Goal: Task Accomplishment & Management: Use online tool/utility

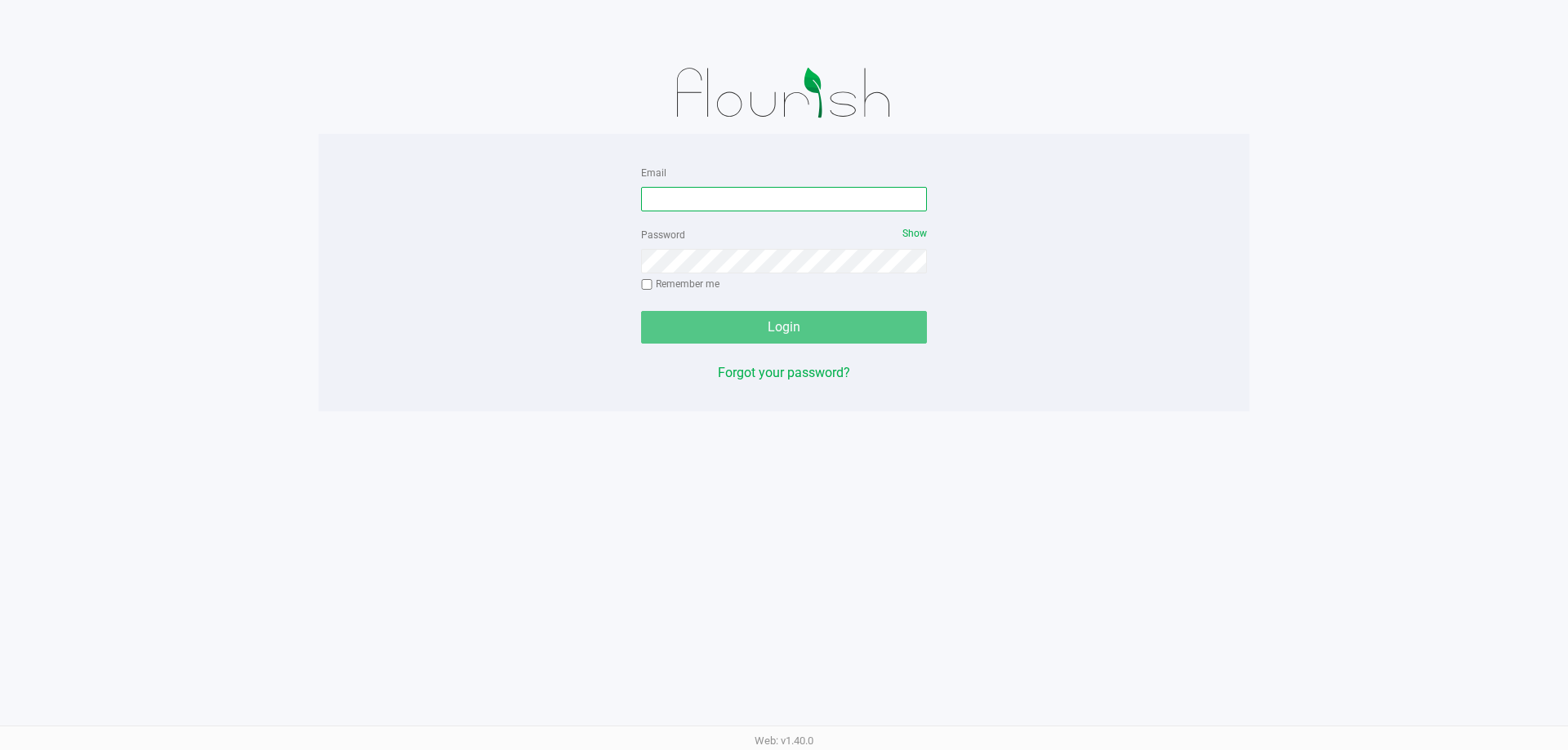
click at [723, 192] on input "Email" at bounding box center [783, 199] width 286 height 25
type input "[EMAIL_ADDRESS][DOMAIN_NAME]"
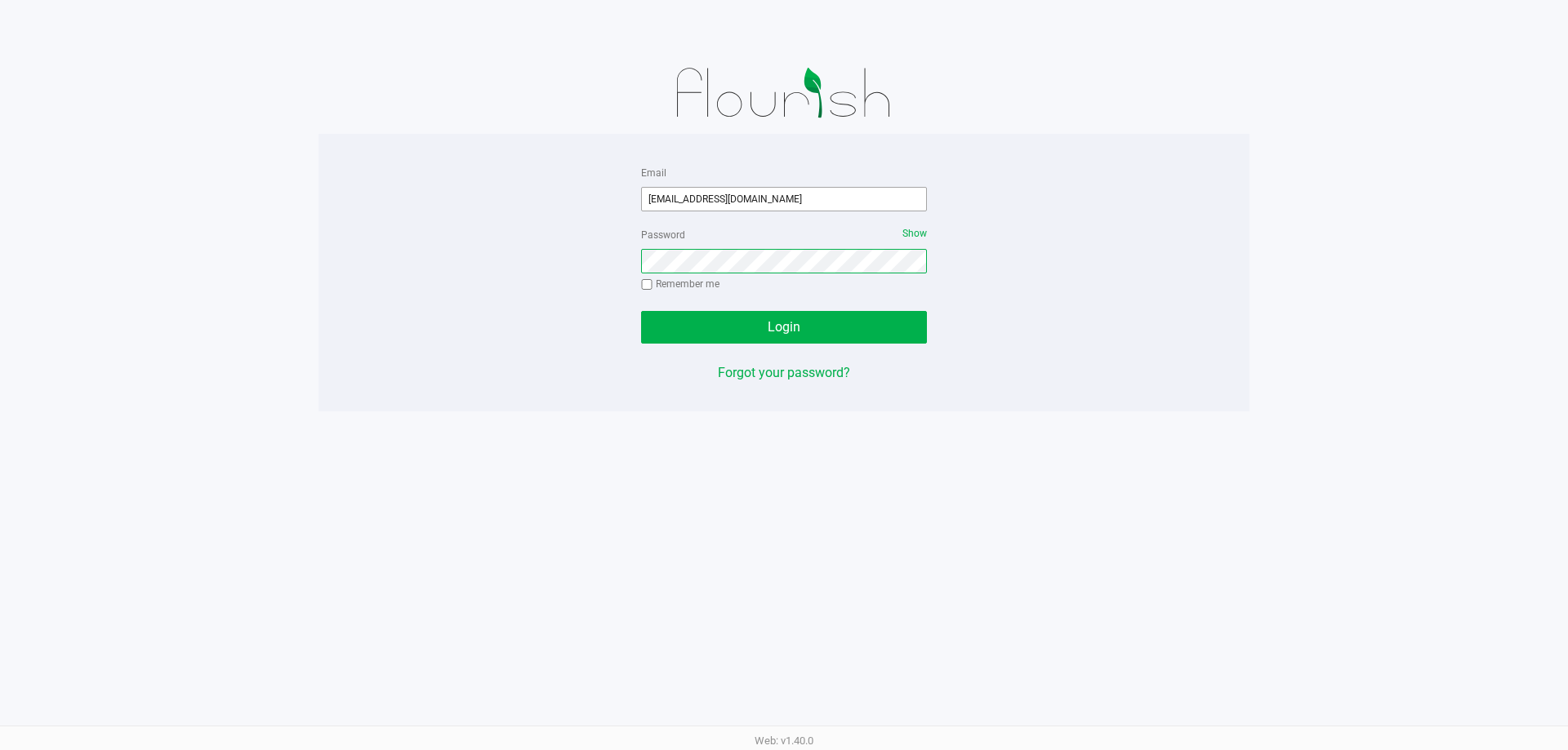
click at [641, 311] on button "Login" at bounding box center [783, 327] width 286 height 33
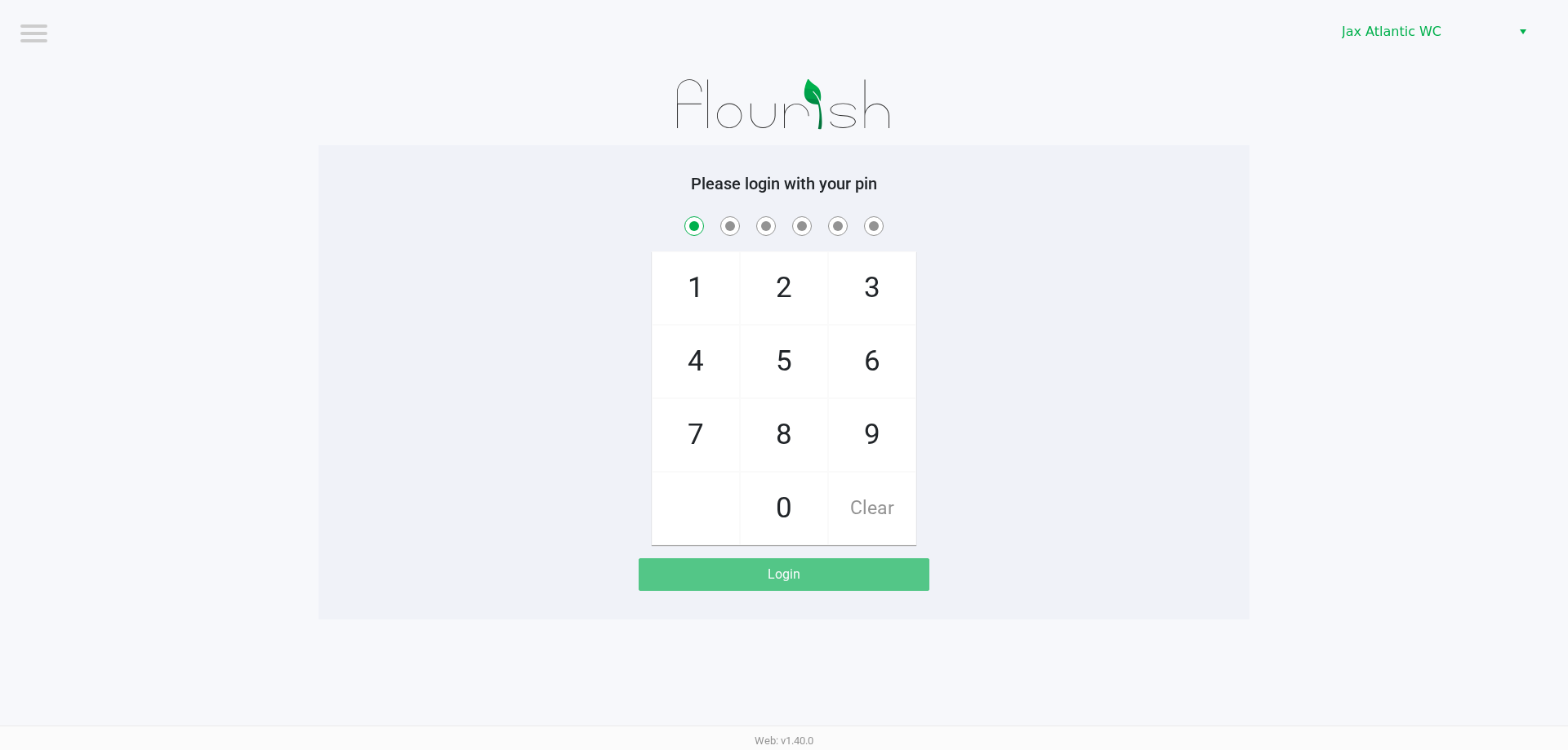
checkbox input "true"
checkbox input "false"
checkbox input "true"
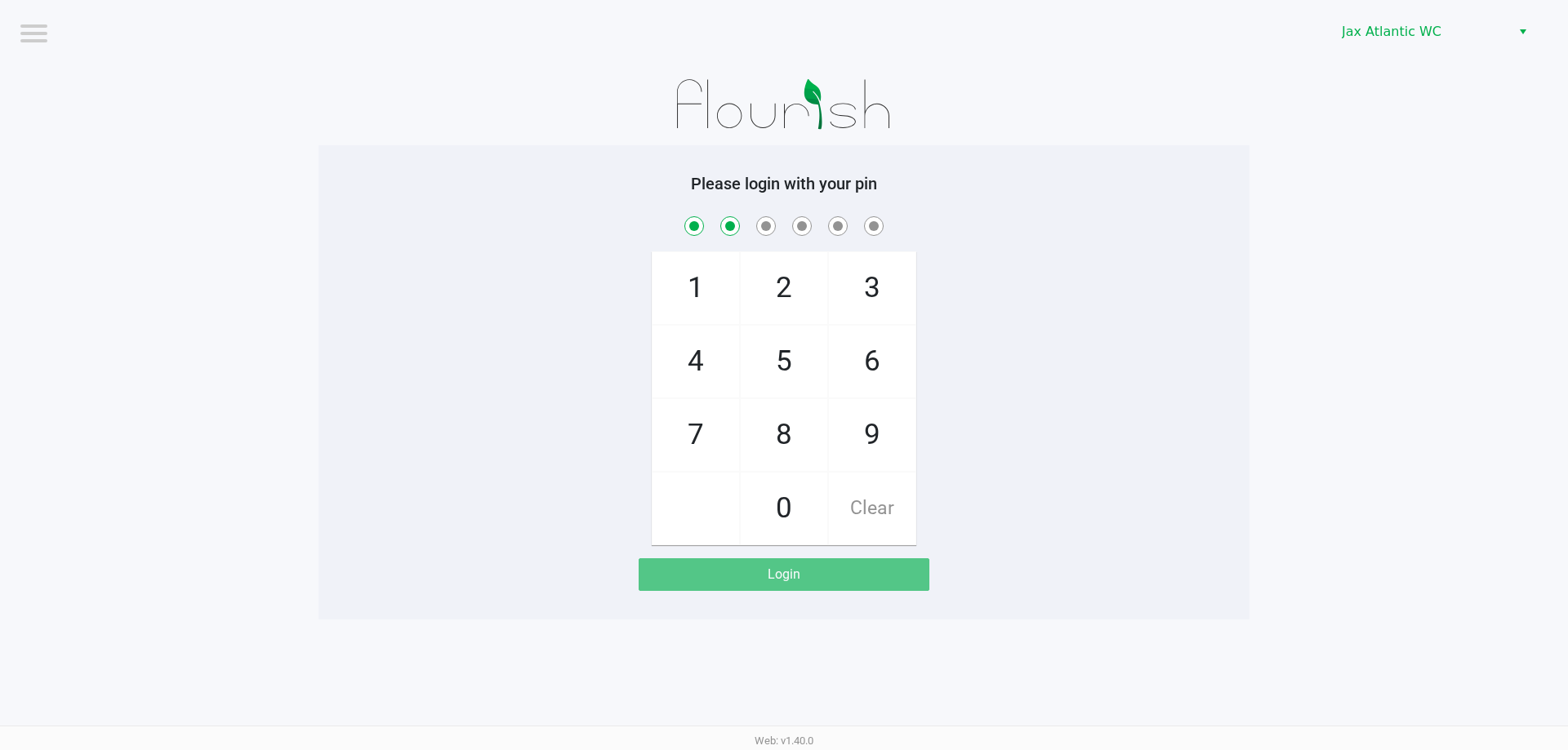
checkbox input "true"
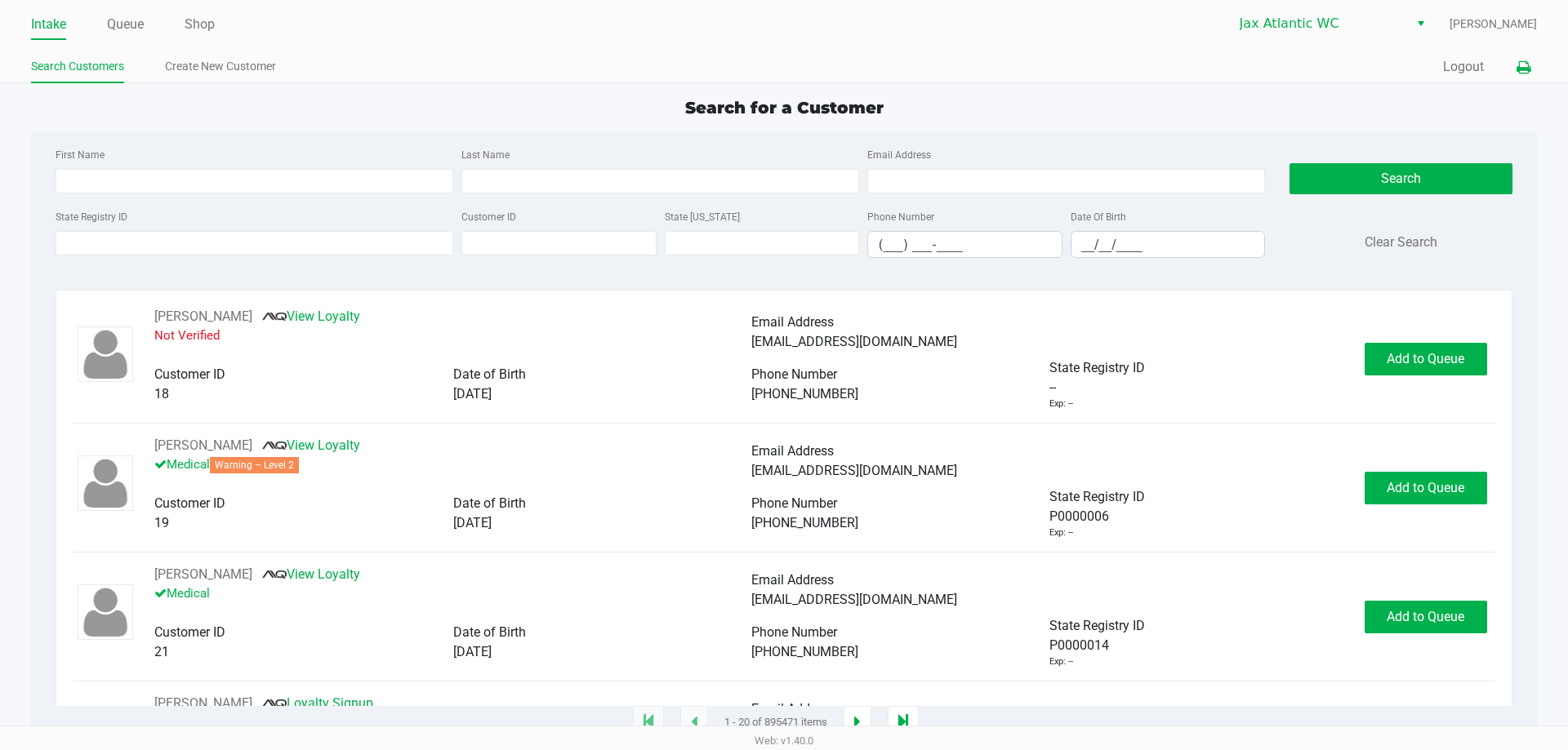
click at [1518, 63] on icon at bounding box center [1523, 68] width 14 height 11
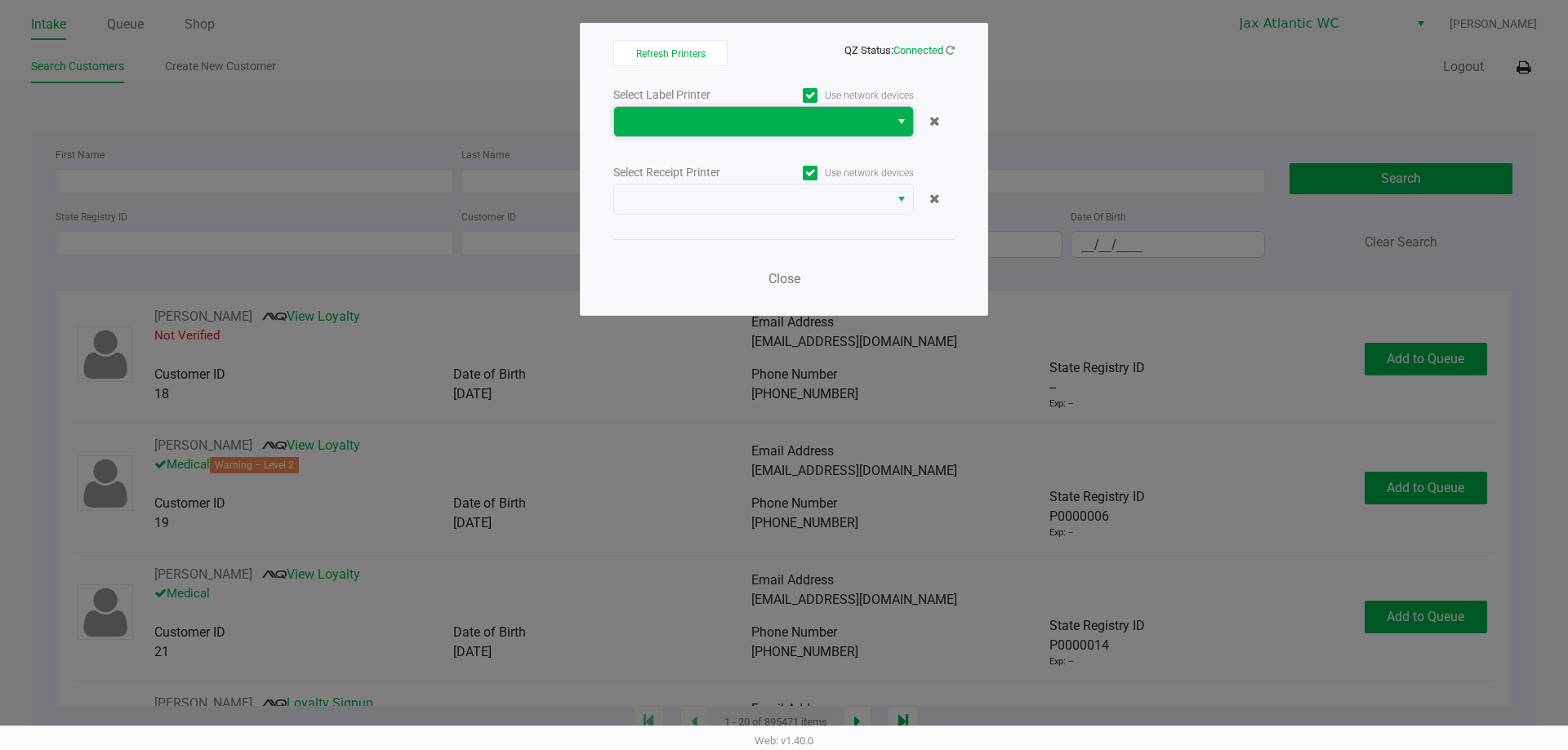
click at [711, 124] on span at bounding box center [751, 122] width 256 height 20
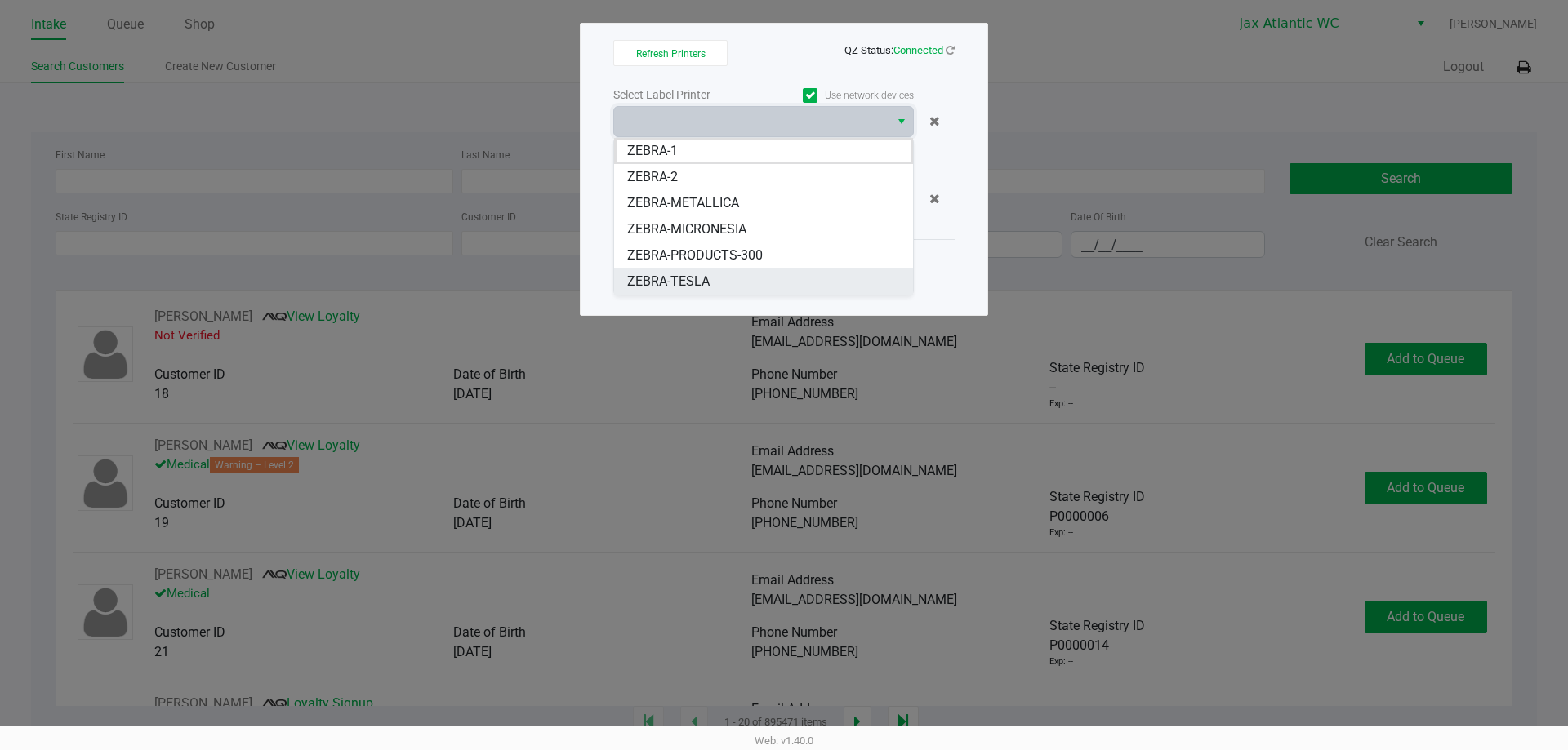
click at [713, 285] on li "ZEBRA-TESLA" at bounding box center [763, 282] width 299 height 26
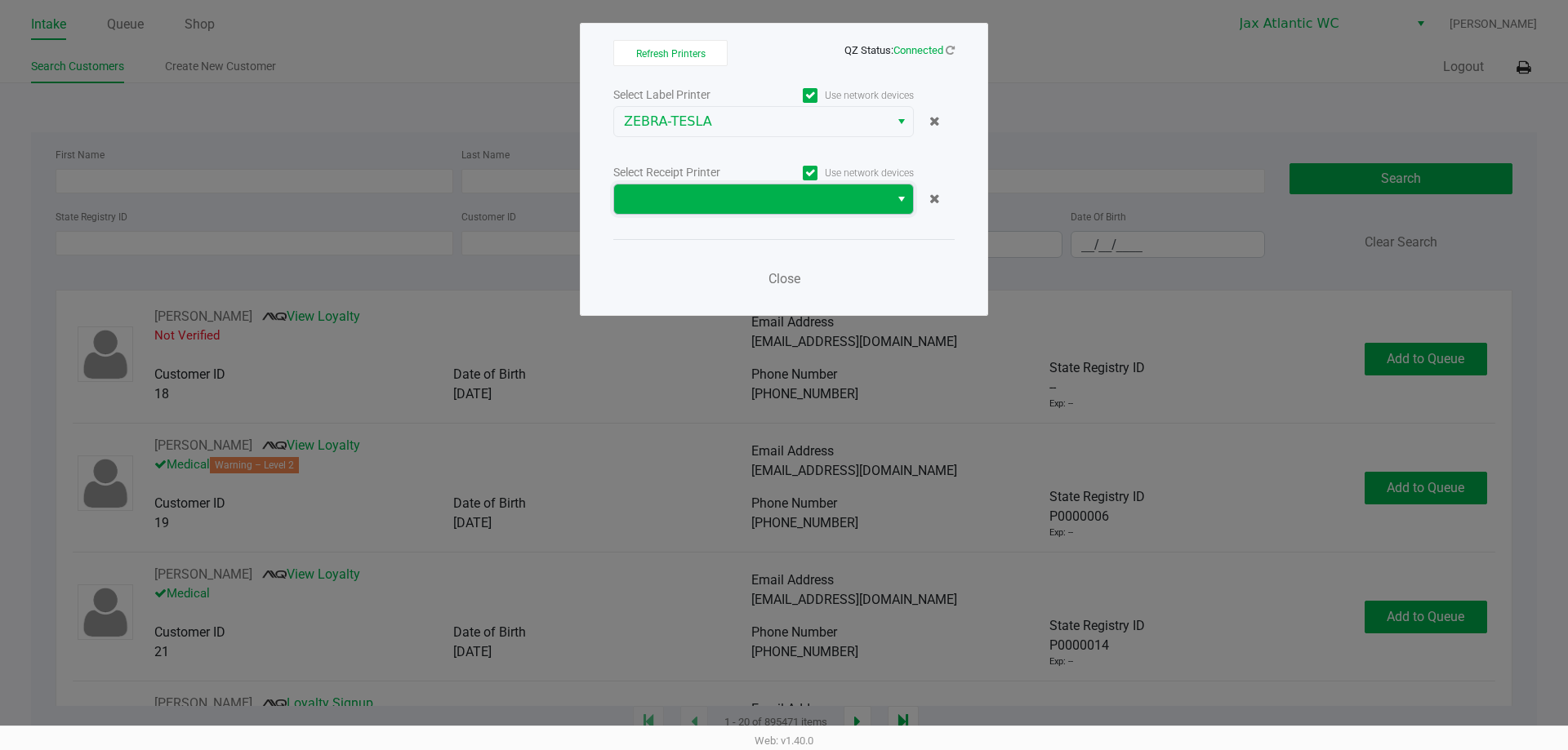
click at [716, 191] on span at bounding box center [751, 199] width 256 height 20
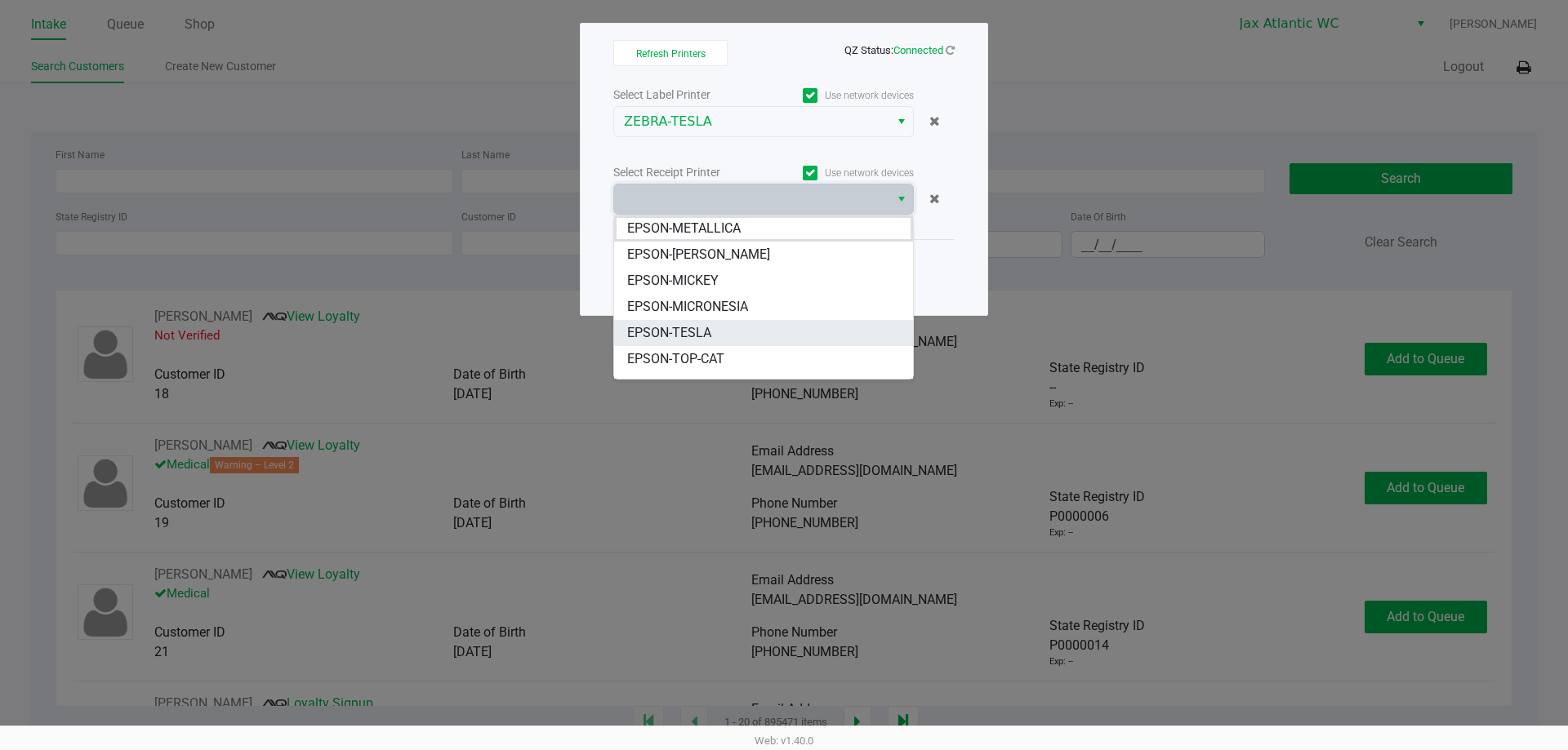
click at [718, 331] on li "EPSON-TESLA" at bounding box center [763, 333] width 299 height 26
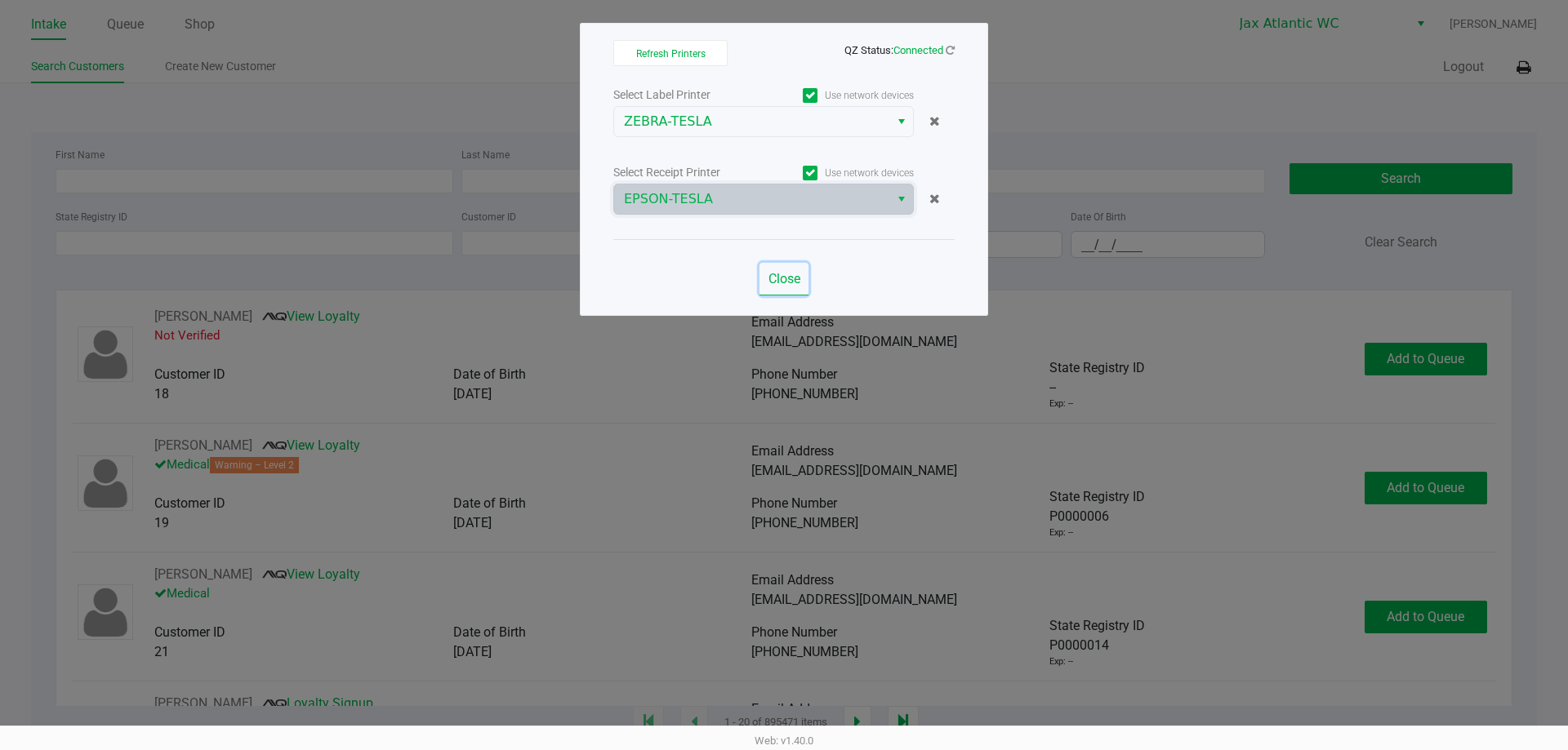
click at [789, 279] on span "Close" at bounding box center [784, 278] width 32 height 15
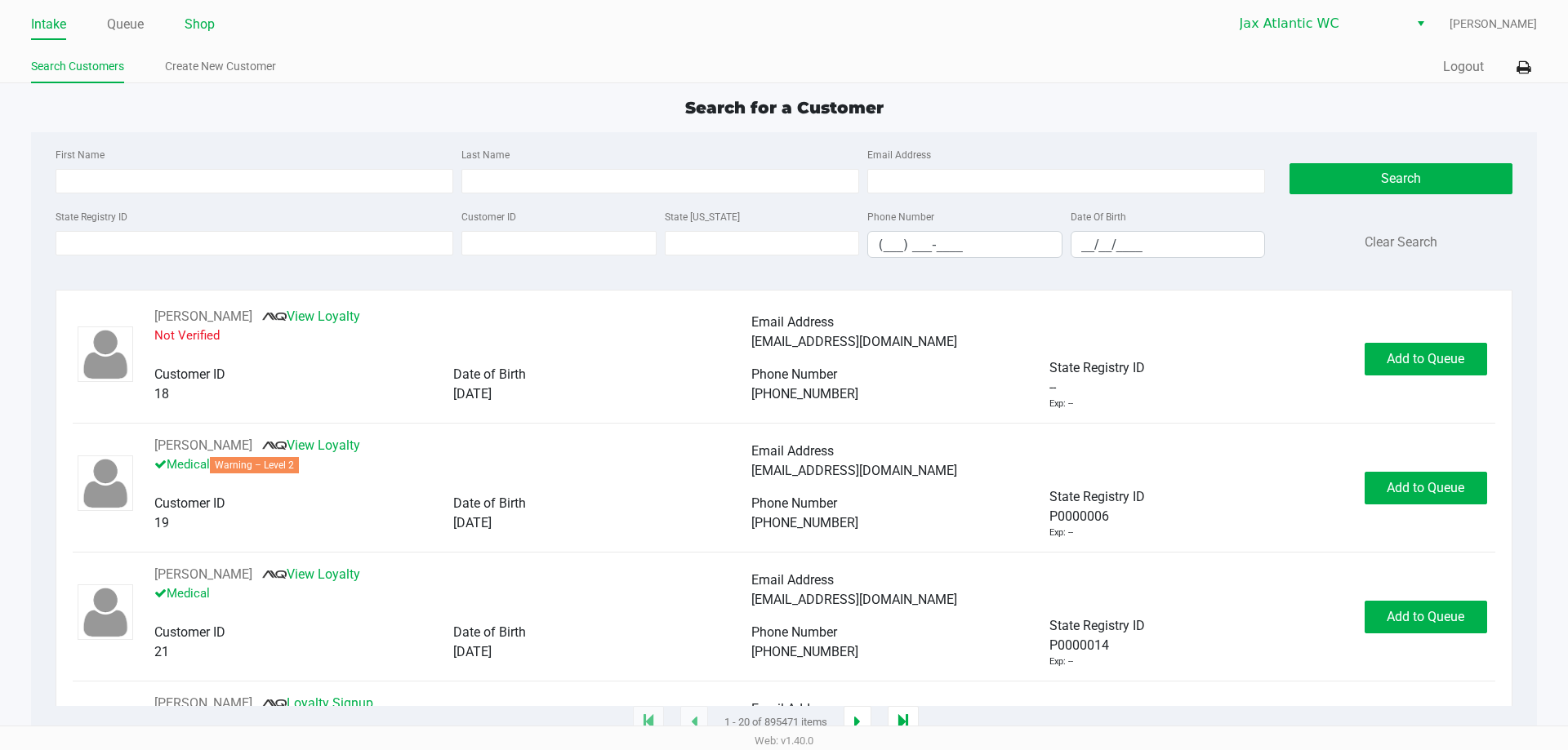
click at [209, 27] on link "Shop" at bounding box center [200, 25] width 30 height 23
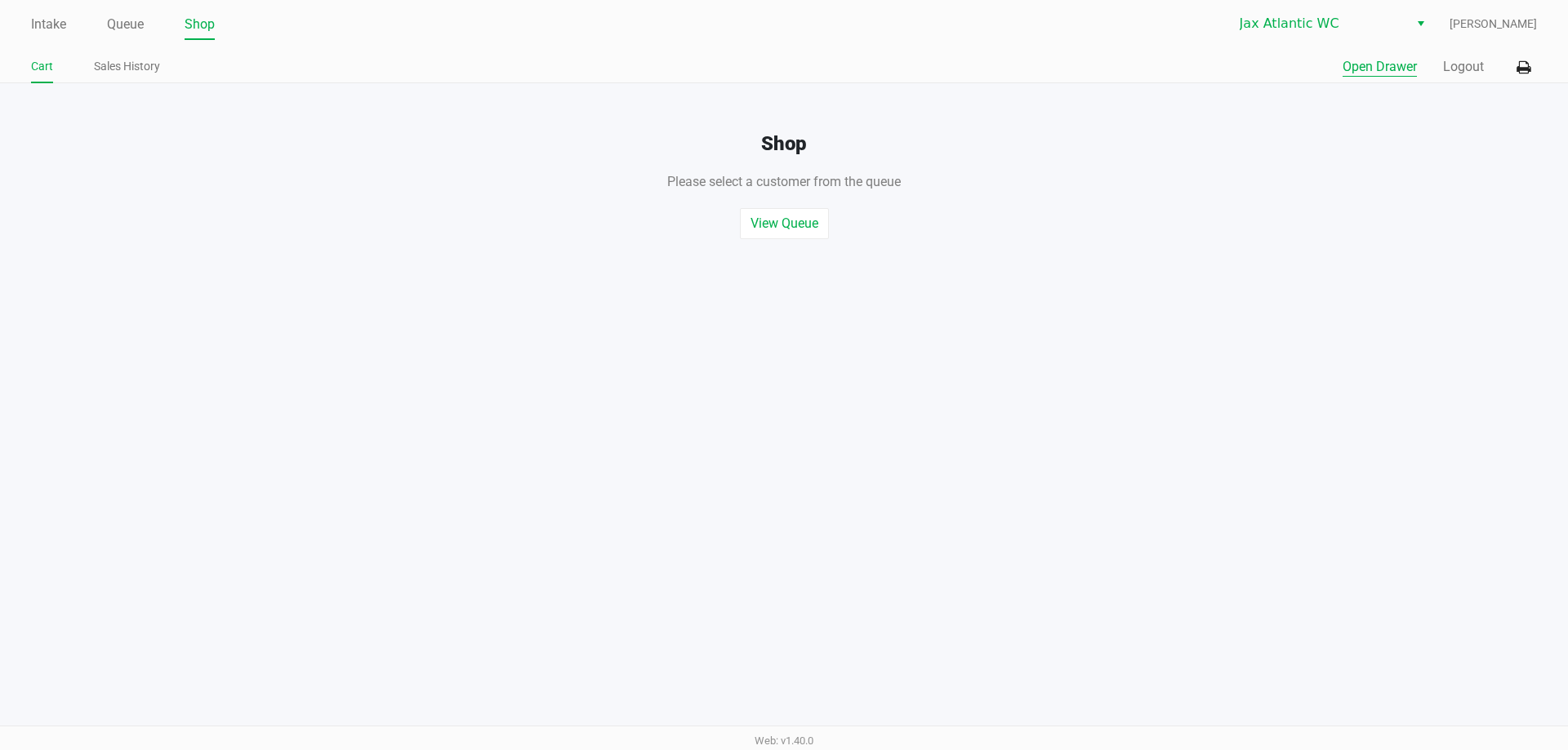
click at [1368, 64] on button "Open Drawer" at bounding box center [1379, 67] width 75 height 20
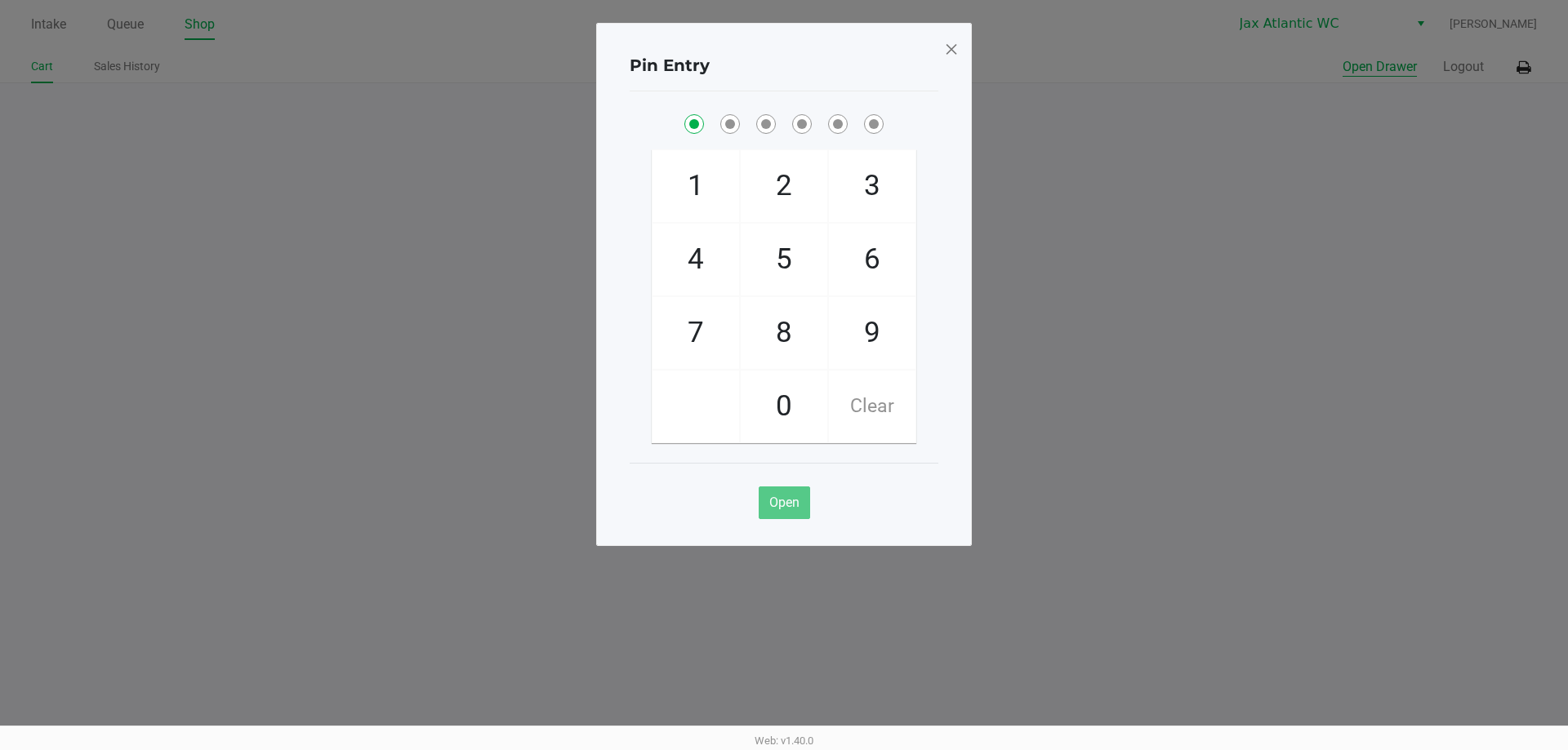
checkbox input "true"
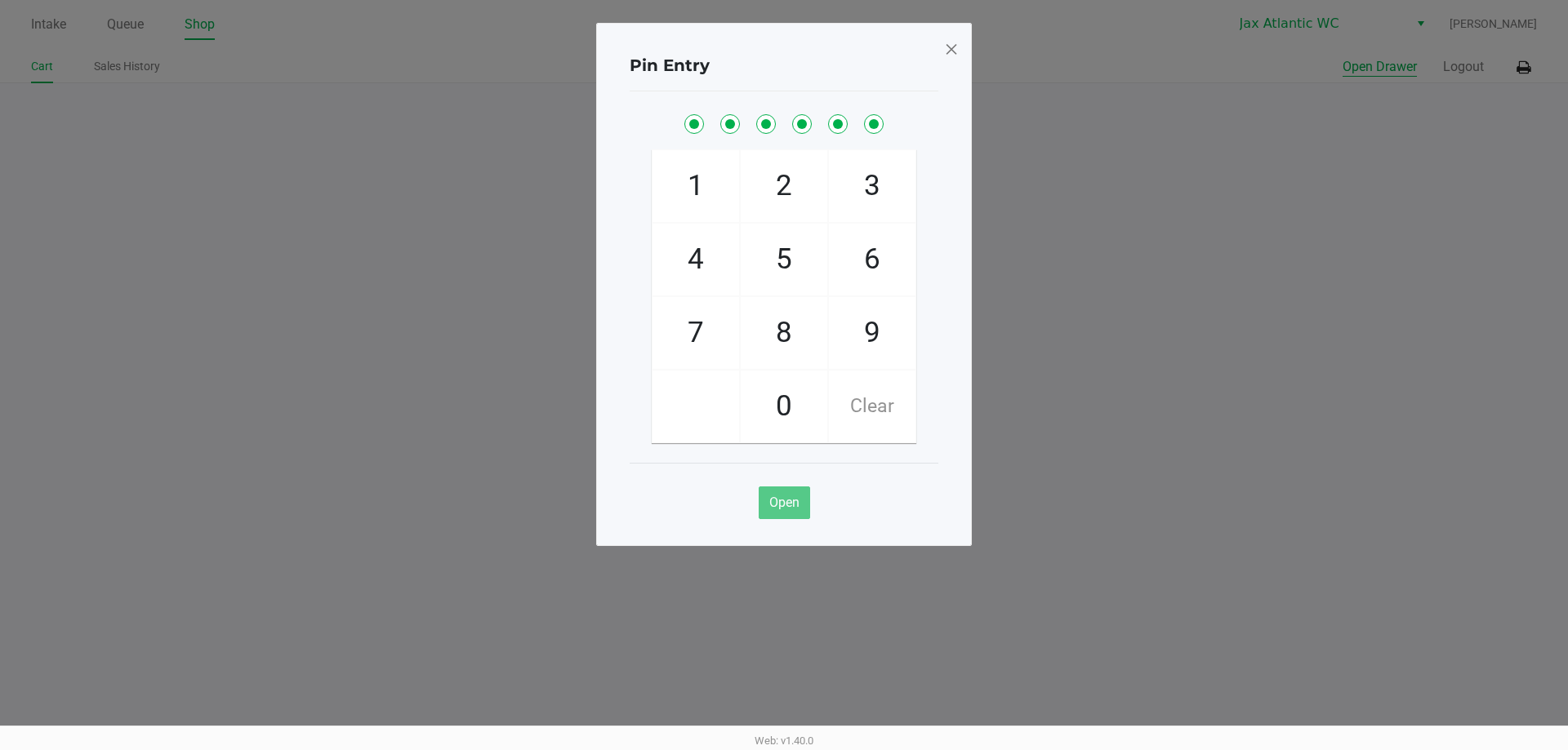
checkbox input "true"
click at [1343, 58] on button "Open Drawer" at bounding box center [1379, 67] width 75 height 20
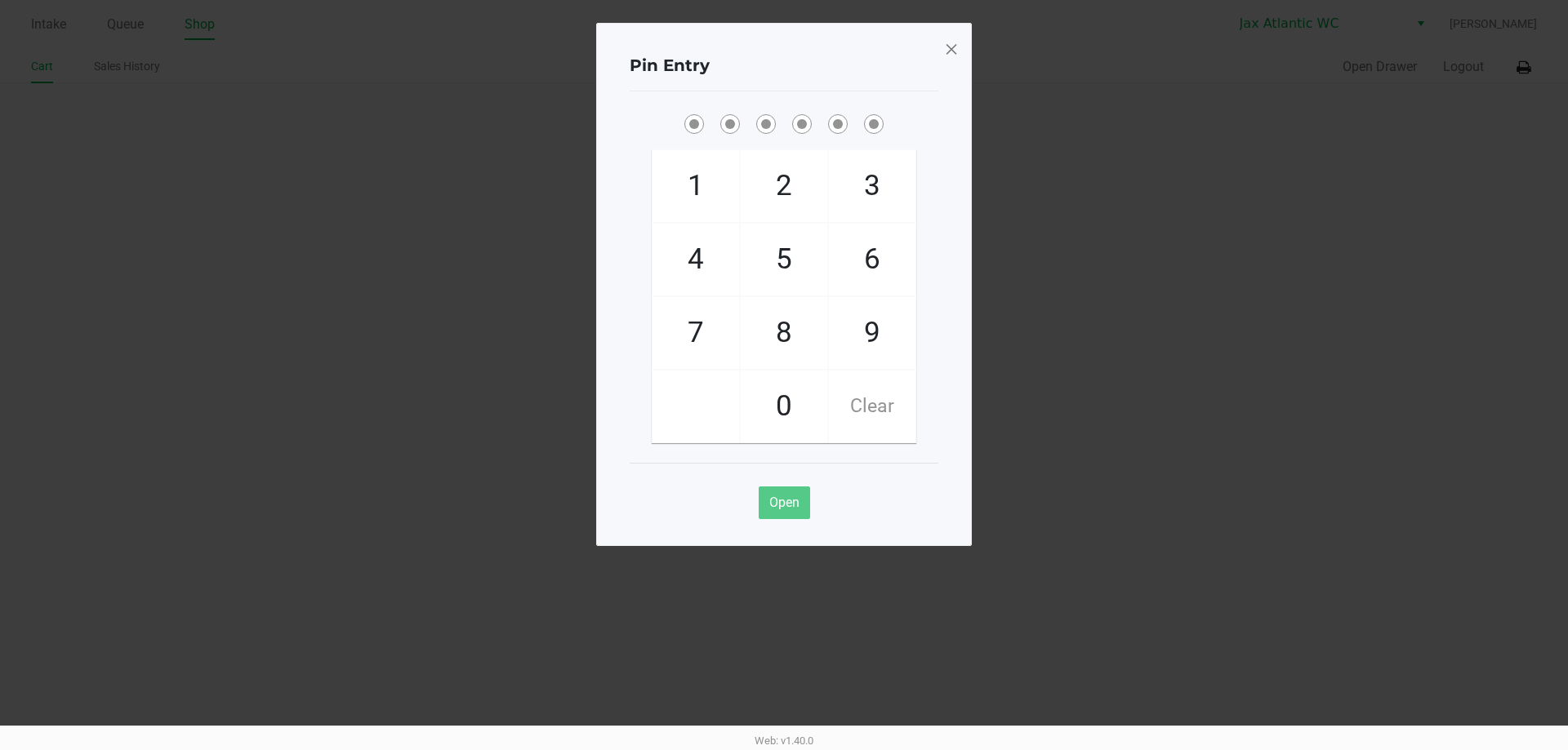
click at [954, 52] on span at bounding box center [952, 49] width 15 height 26
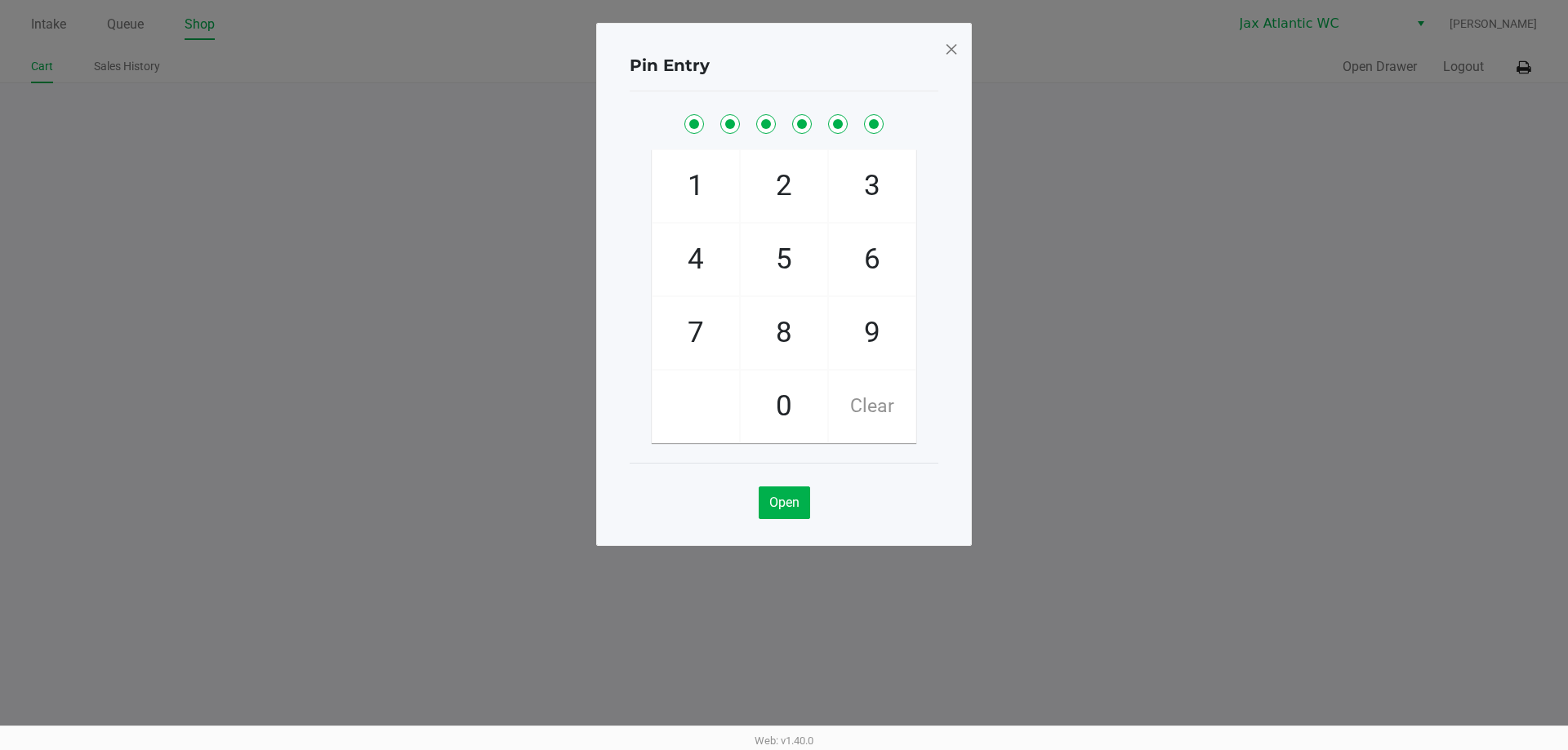
click at [953, 51] on span at bounding box center [952, 49] width 15 height 26
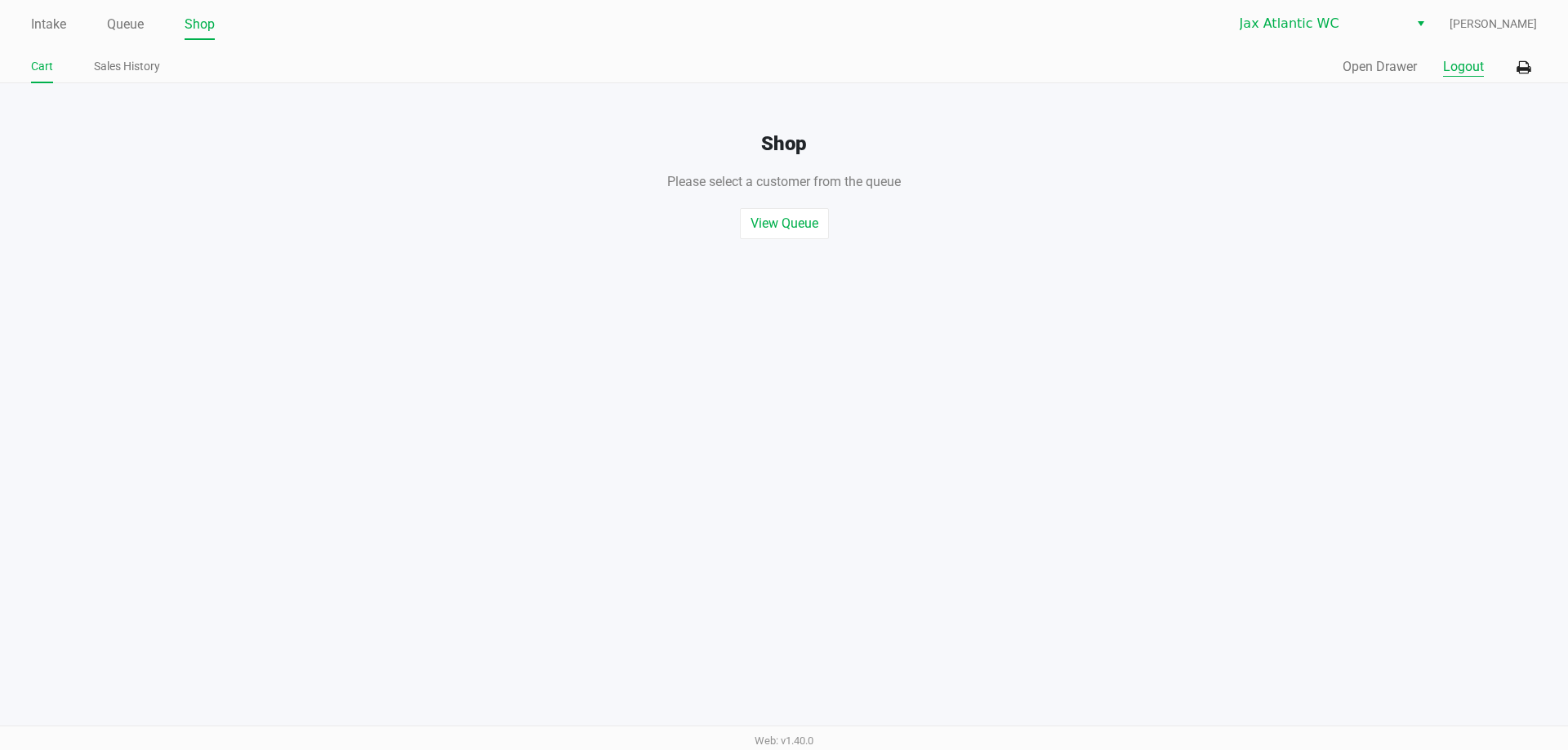
click at [1473, 70] on button "Logout" at bounding box center [1462, 67] width 41 height 20
